Goal: Information Seeking & Learning: Learn about a topic

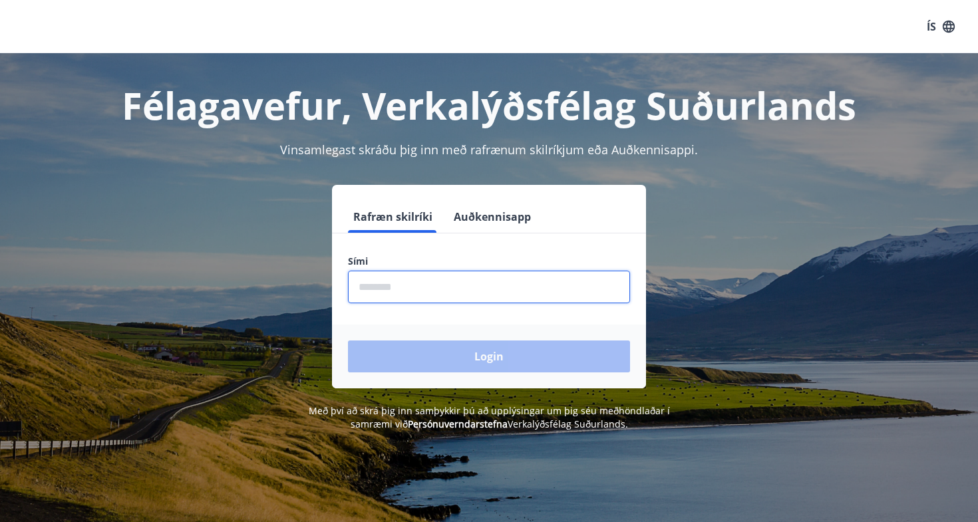
click at [550, 287] on input "phone" at bounding box center [489, 287] width 282 height 33
type input "********"
click at [489, 357] on button "Login" at bounding box center [489, 357] width 282 height 32
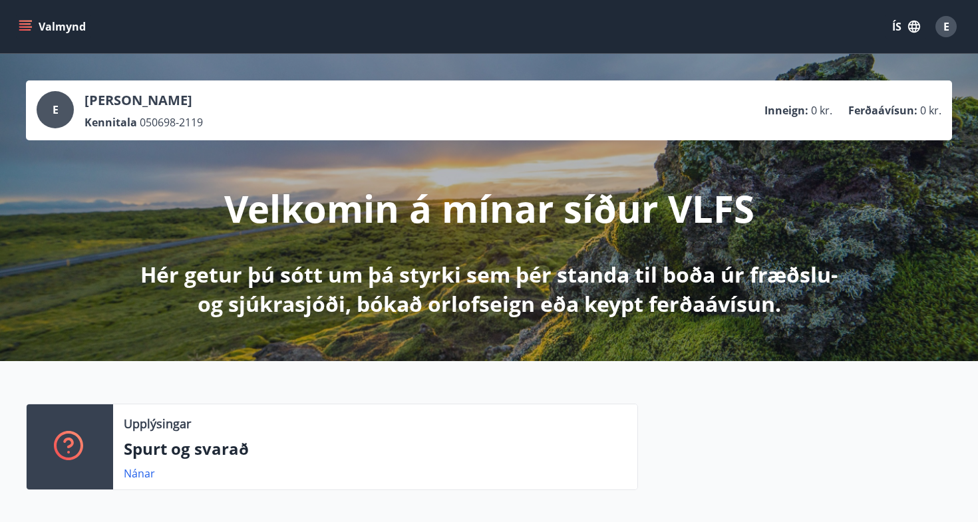
click at [812, 108] on span "0 kr." at bounding box center [821, 110] width 21 height 15
click at [885, 106] on p "Ferðaávísun :" at bounding box center [882, 110] width 69 height 15
click at [203, 102] on p "Eyjalín Harpa Eyjólfsdóttir" at bounding box center [143, 100] width 118 height 19
click at [793, 113] on p "Inneign :" at bounding box center [786, 110] width 44 height 15
click at [884, 110] on p "Ferðaávísun :" at bounding box center [882, 110] width 69 height 15
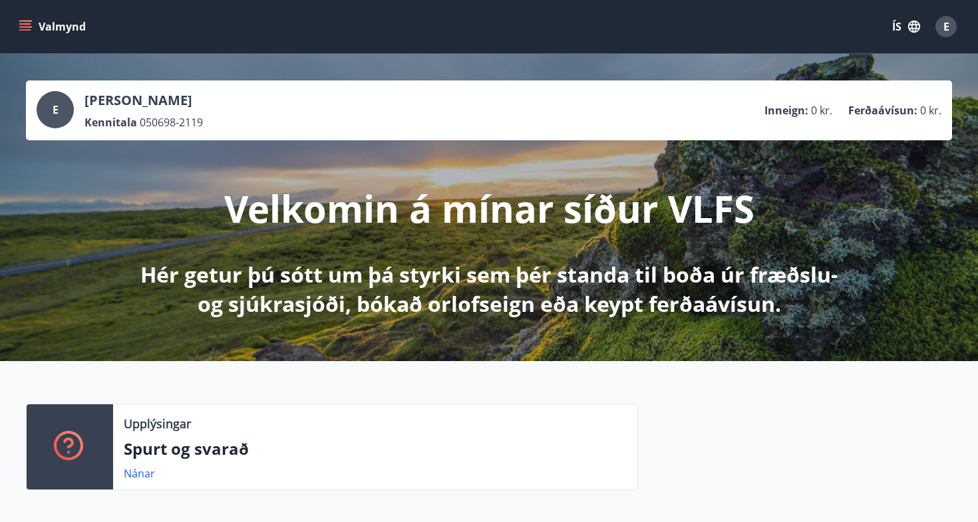
click at [943, 27] on span "E" at bounding box center [946, 26] width 6 height 15
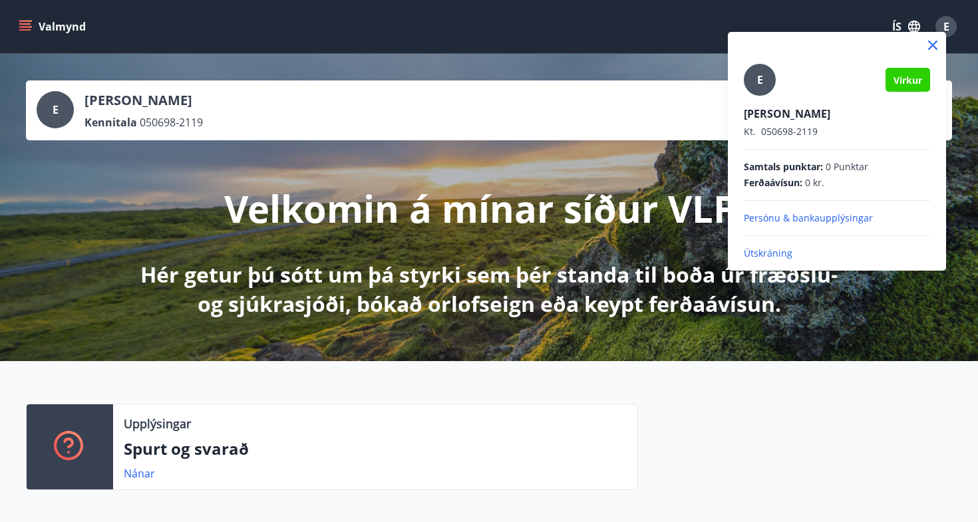
click at [804, 221] on p "Persónu & bankaupplýsingar" at bounding box center [837, 218] width 186 height 13
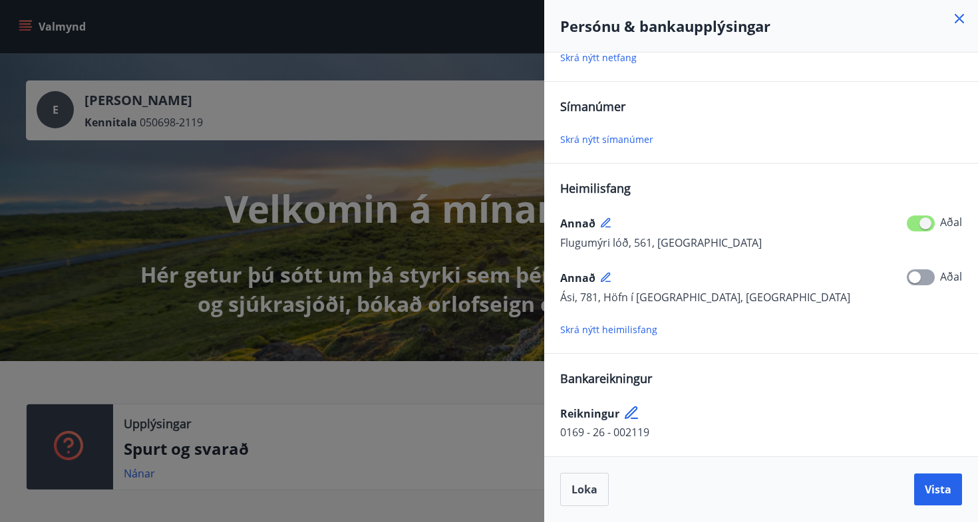
scroll to position [53, 0]
click at [959, 23] on icon at bounding box center [959, 19] width 16 height 16
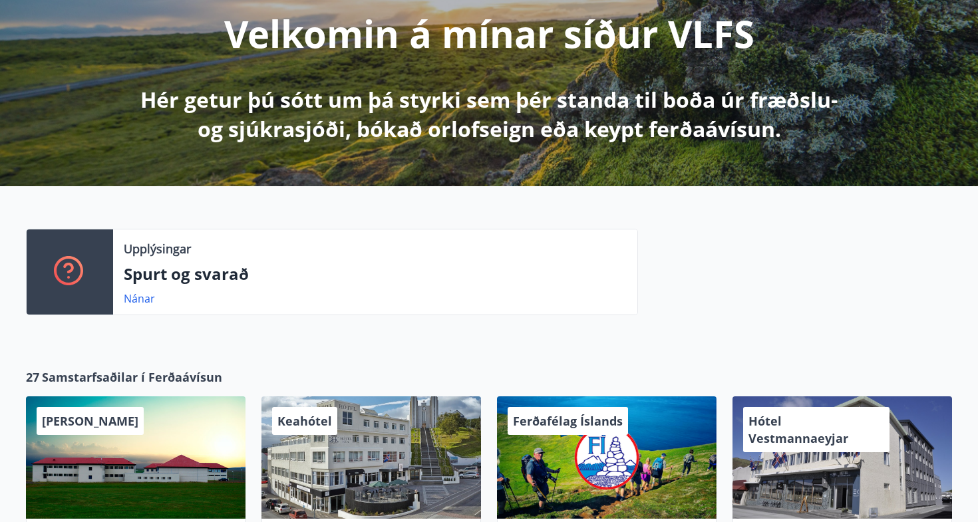
scroll to position [174, 0]
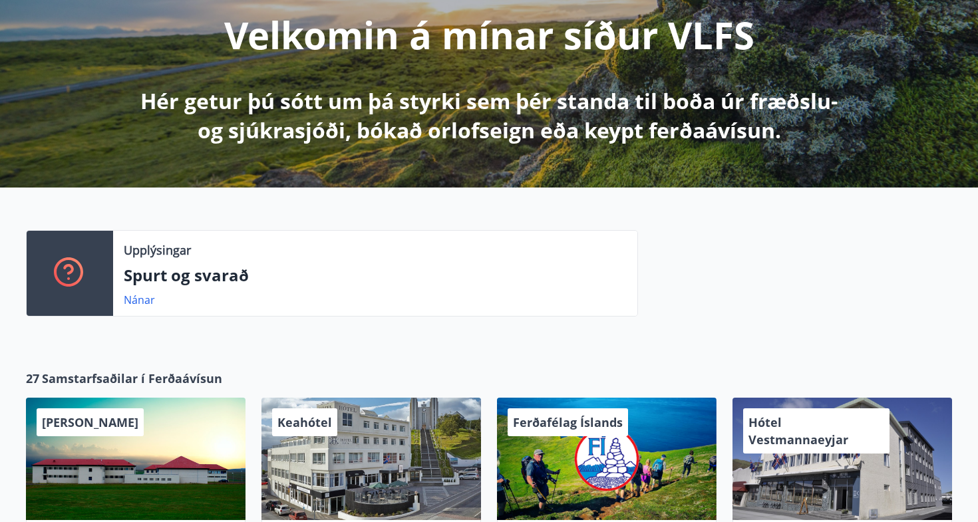
click at [365, 281] on p "Spurt og svarað" at bounding box center [375, 275] width 503 height 23
click at [143, 297] on link "Nánar" at bounding box center [139, 300] width 31 height 15
